Goal: Contribute content: Add original content to the website for others to see

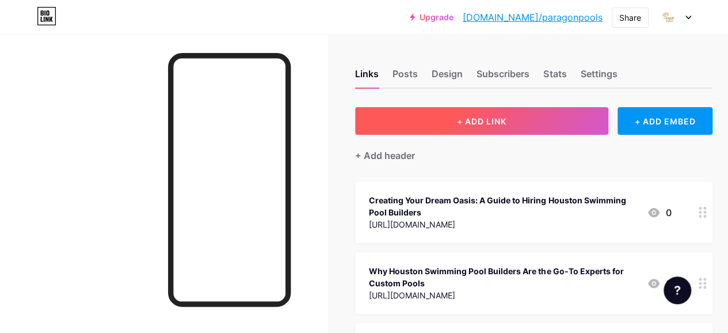
click at [470, 119] on span "+ ADD LINK" at bounding box center [481, 121] width 49 height 10
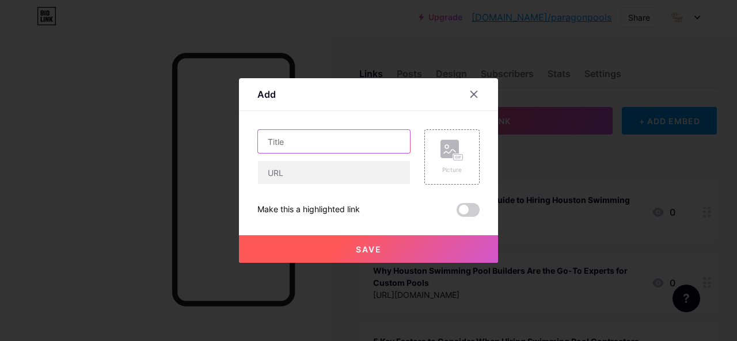
click at [313, 147] on input "text" at bounding box center [334, 141] width 152 height 23
click at [308, 153] on div at bounding box center [333, 141] width 153 height 24
click at [296, 149] on input "text" at bounding box center [334, 141] width 152 height 23
paste input "Everything You Need to Know About Infinity Edge Pools"
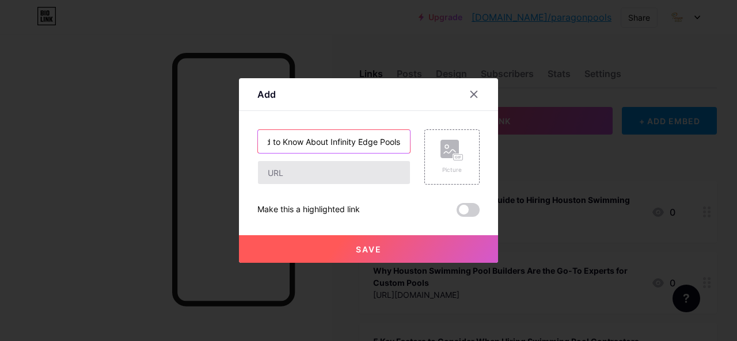
type input "Everything You Need to Know About Infinity Edge Pools"
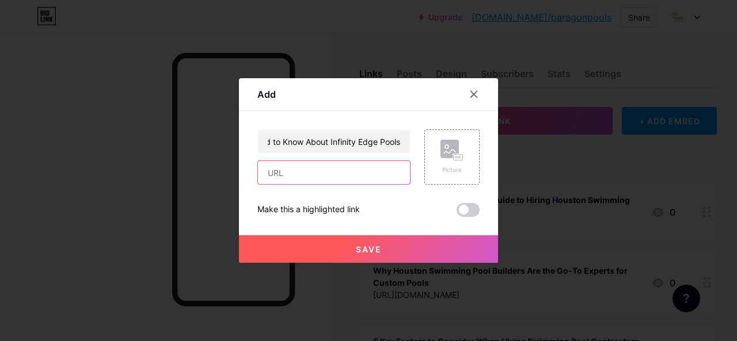
scroll to position [0, 0]
click at [294, 172] on input "text" at bounding box center [334, 172] width 152 height 23
click at [328, 184] on div at bounding box center [333, 173] width 153 height 24
click at [343, 180] on input "text" at bounding box center [334, 172] width 152 height 23
paste input "[URL][DOMAIN_NAME]"
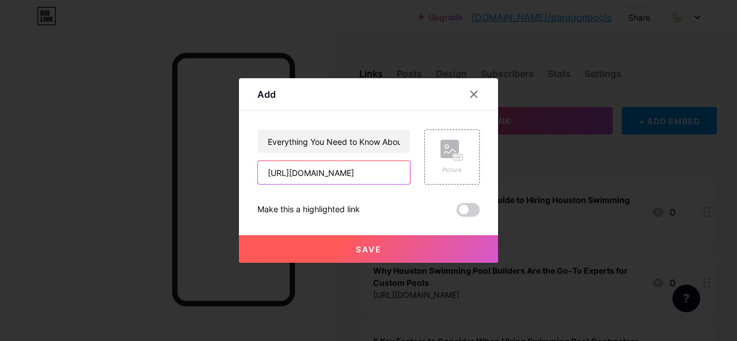
scroll to position [0, 226]
type input "[URL][DOMAIN_NAME]"
click at [463, 208] on span at bounding box center [467, 210] width 23 height 14
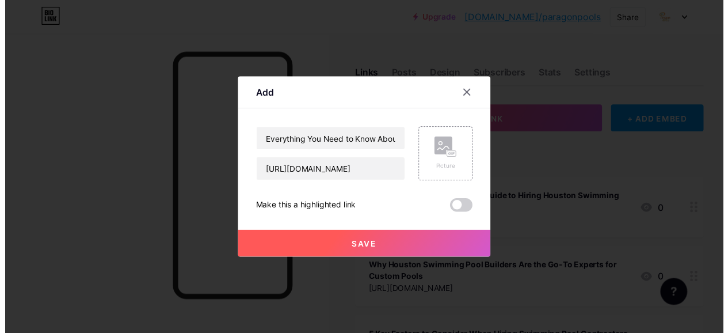
scroll to position [0, 0]
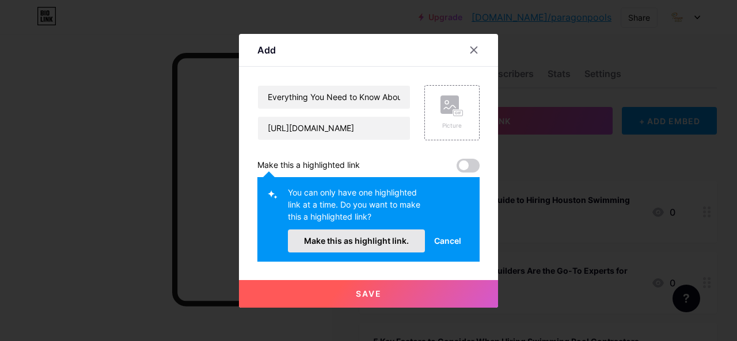
click at [371, 243] on span "Make this as highlight link." at bounding box center [356, 241] width 105 height 10
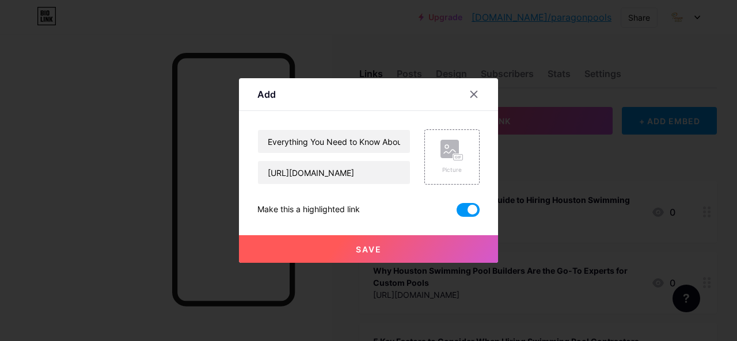
click at [393, 250] on button "Save" at bounding box center [368, 249] width 259 height 28
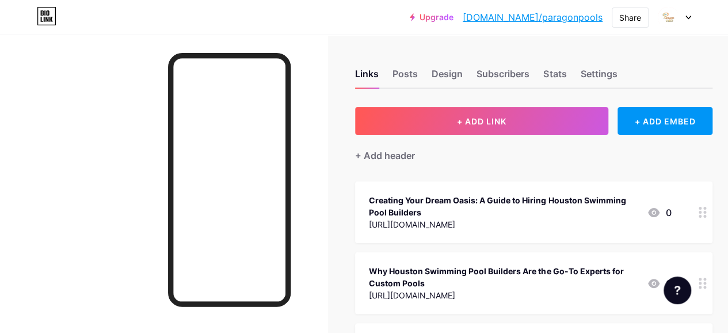
click at [567, 16] on link "[DOMAIN_NAME]/paragonpools" at bounding box center [533, 17] width 140 height 14
